Goal: Task Accomplishment & Management: Use online tool/utility

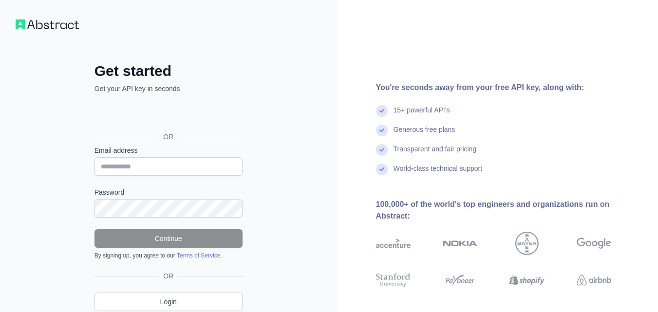
type input "**********"
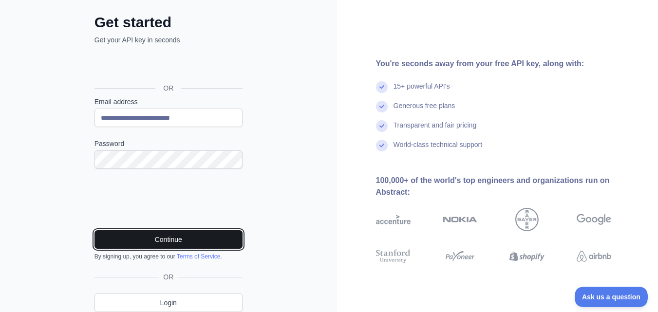
click at [194, 244] on button "Continue" at bounding box center [169, 240] width 148 height 19
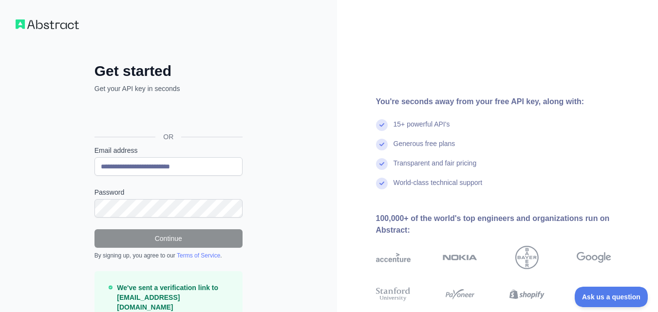
scroll to position [56, 0]
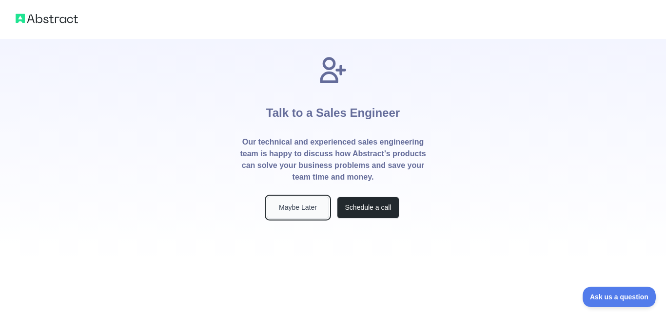
click at [305, 205] on button "Maybe Later" at bounding box center [298, 208] width 62 height 22
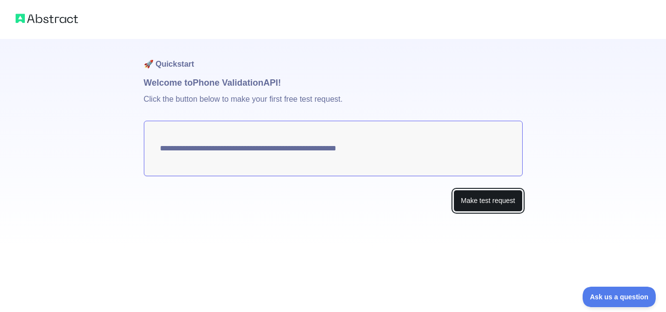
click at [464, 199] on button "Make test request" at bounding box center [487, 201] width 69 height 22
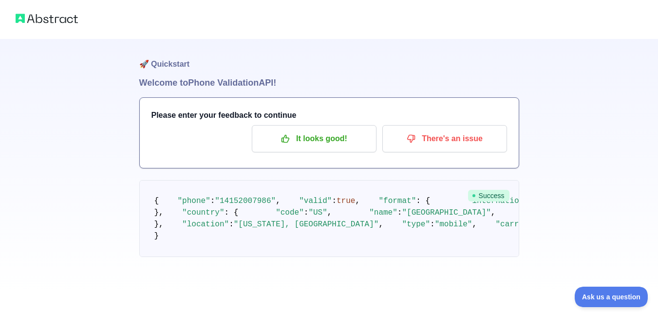
scroll to position [124, 0]
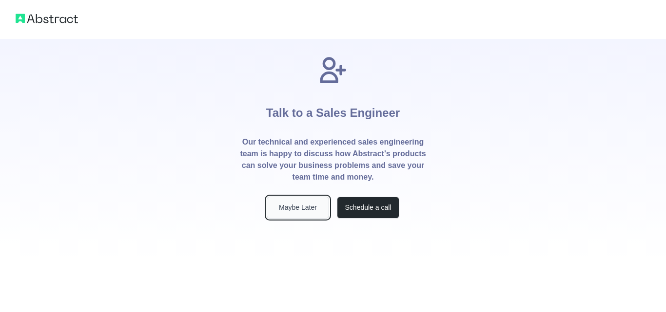
click at [309, 207] on button "Maybe Later" at bounding box center [298, 208] width 62 height 22
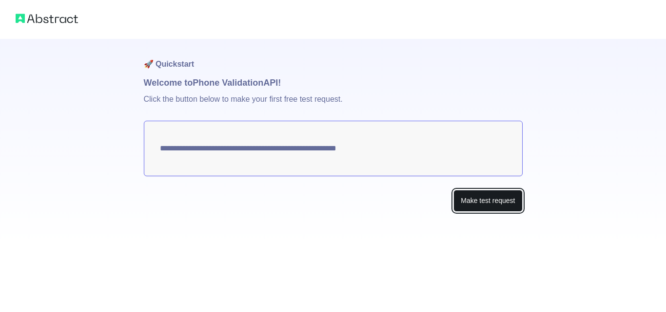
click at [492, 202] on button "Make test request" at bounding box center [487, 201] width 69 height 22
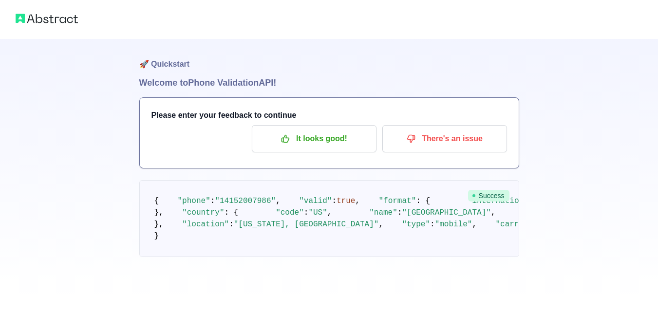
scroll to position [124, 0]
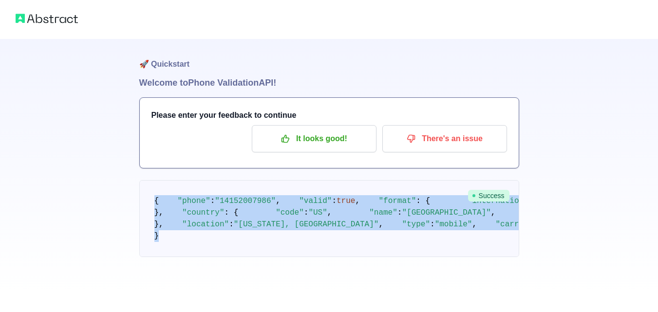
drag, startPoint x: 155, startPoint y: 77, endPoint x: 185, endPoint y: 262, distance: 186.6
click at [185, 257] on pre "{ "phone" : "14152007986" , "valid" : true , "format" : { "international" : "+1…" at bounding box center [329, 218] width 380 height 77
copy code "{ "phone" : "14152007986" , "valid" : true , "format" : { "international" : "+1…"
